Goal: Find specific page/section

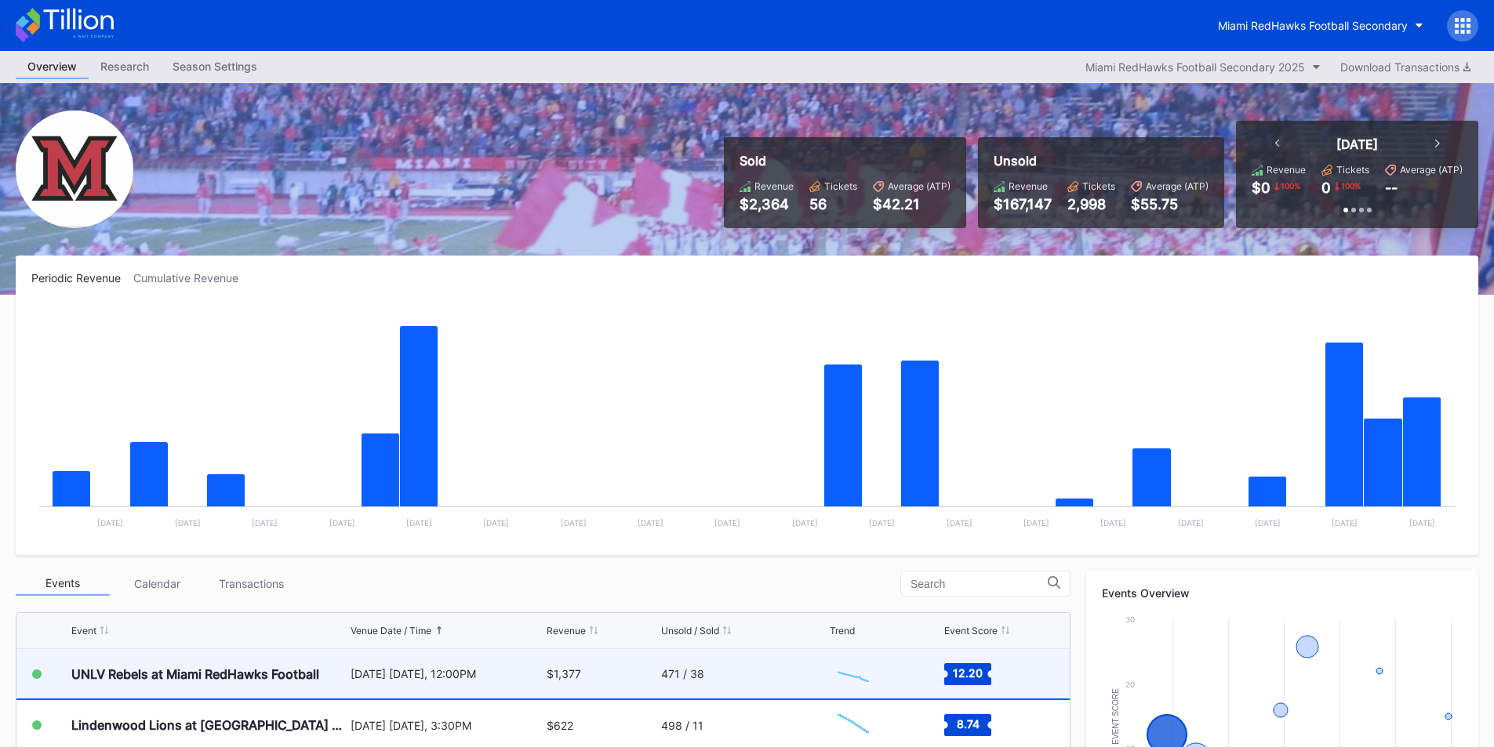
click at [711, 681] on div "471 / 38" at bounding box center [743, 673] width 165 height 49
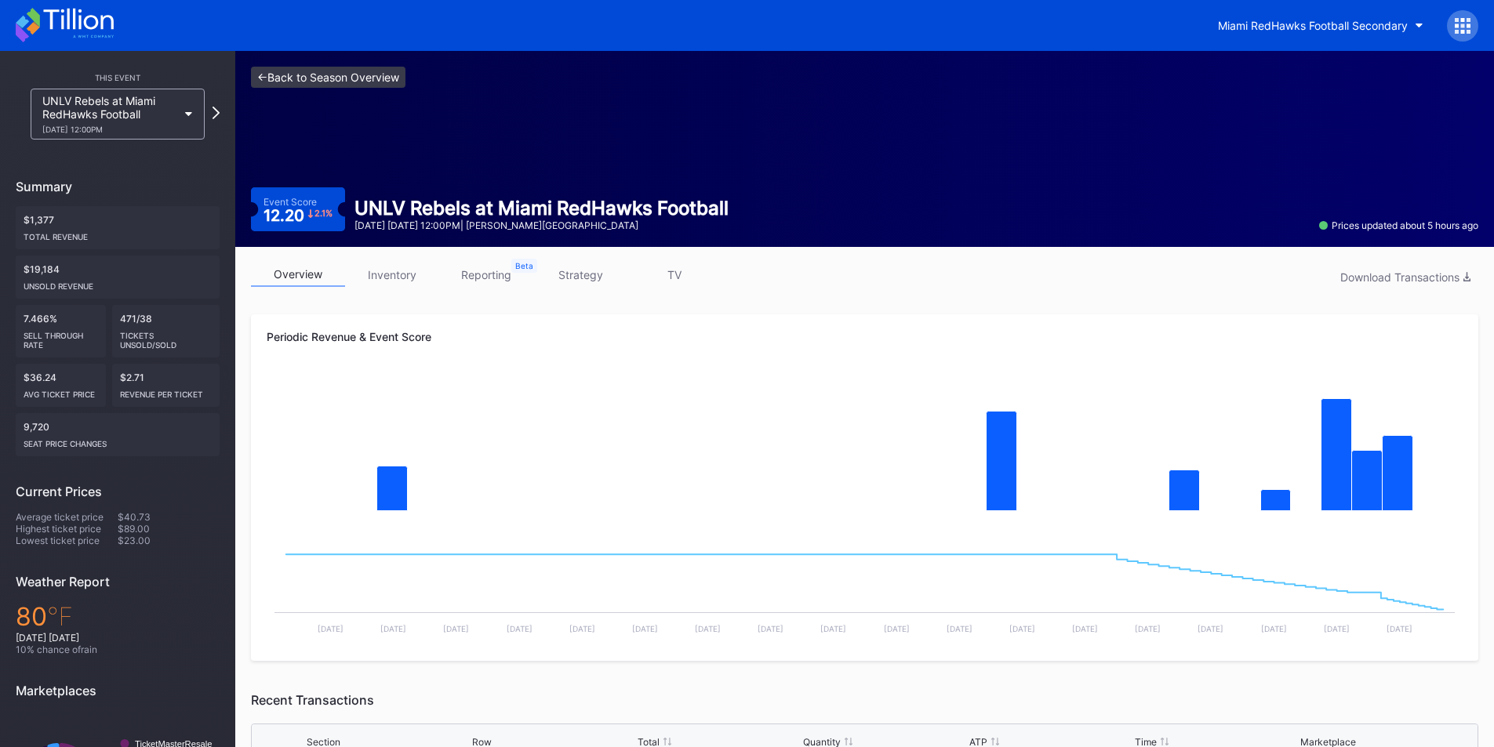
click at [254, 74] on link "<- Back to Season Overview" at bounding box center [328, 77] width 154 height 21
